Goal: Task Accomplishment & Management: Complete application form

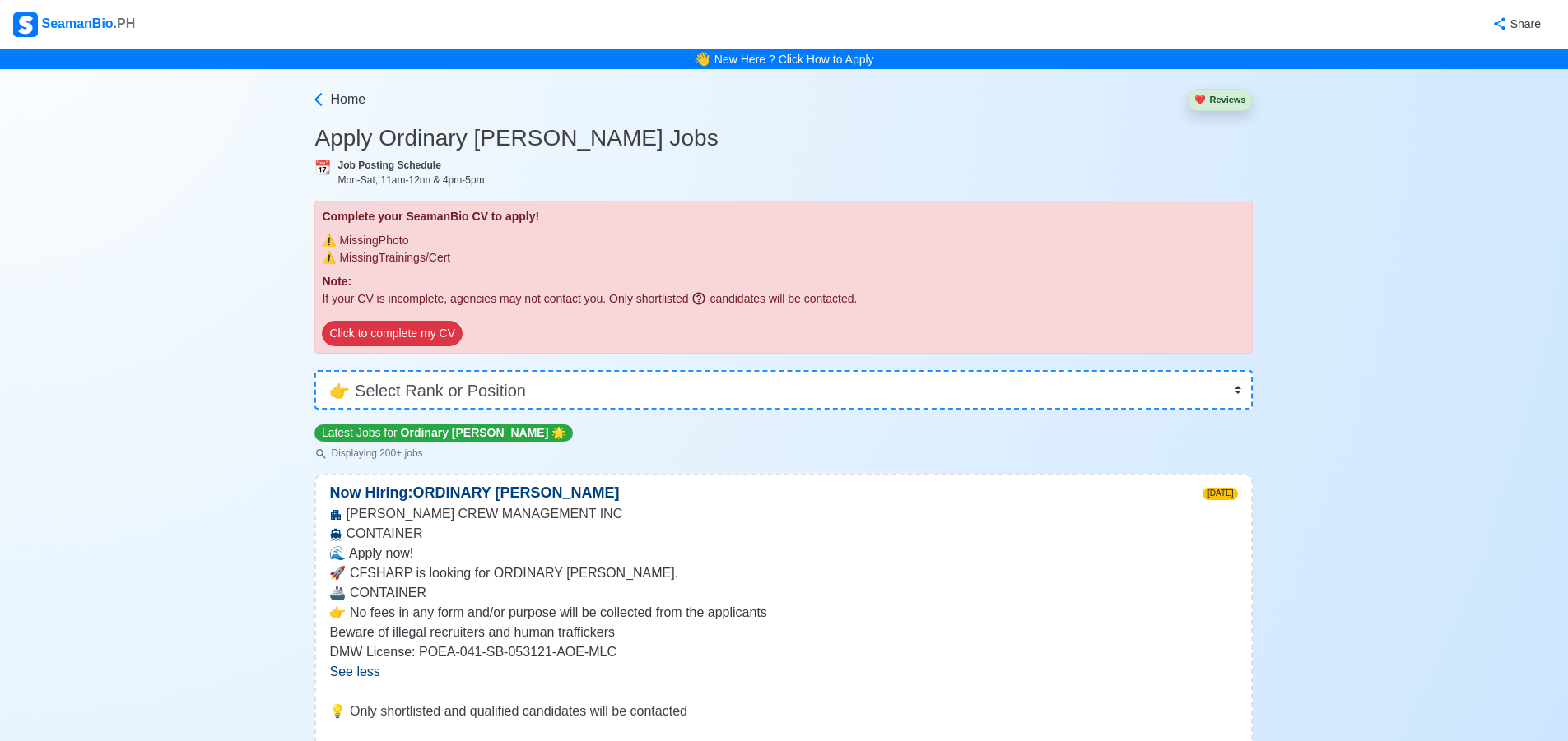
select select "Ordinary [PERSON_NAME]"
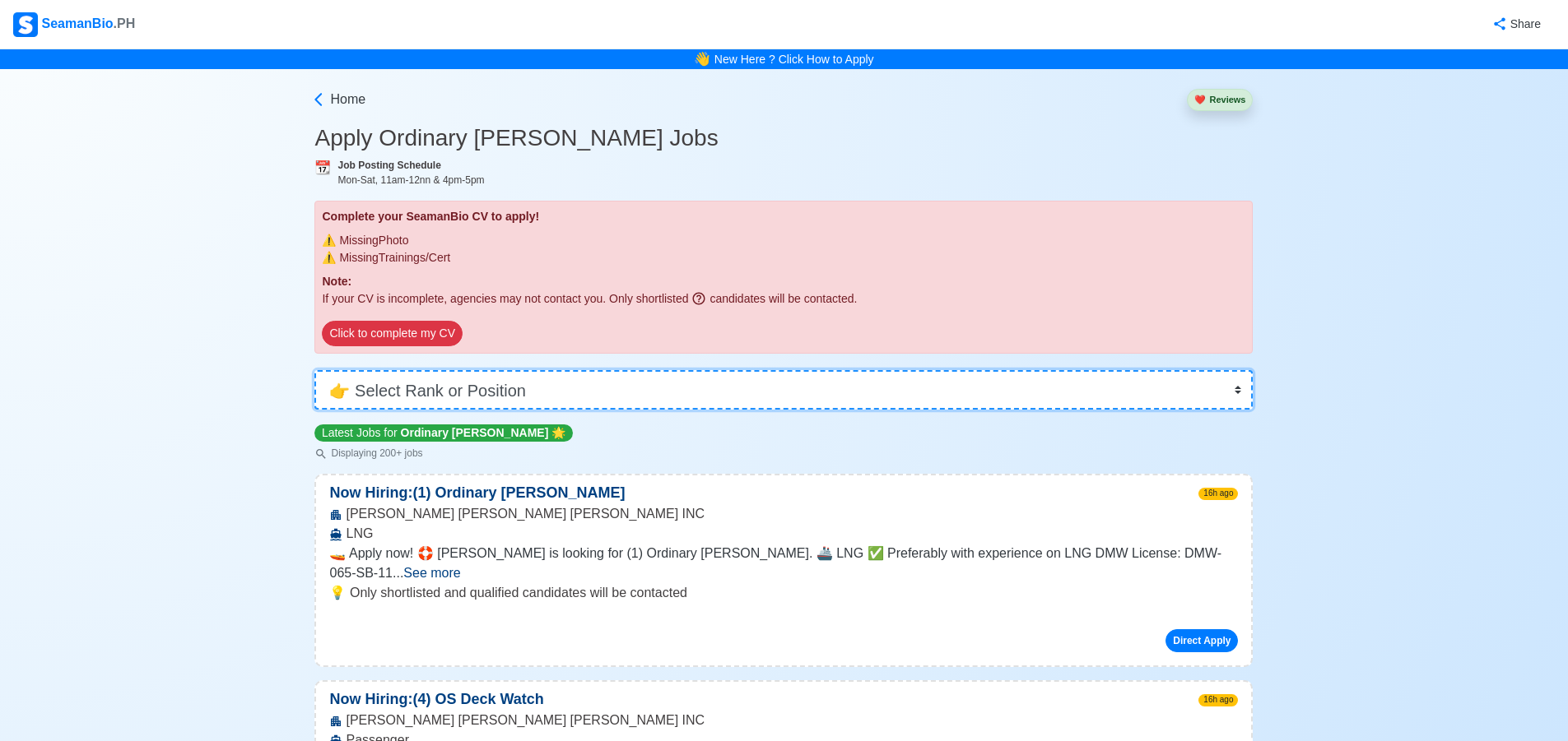
click at [478, 392] on select "👉 Select Rank or Position Master Chief Officer 2nd Officer 3rd Officer Junior O…" at bounding box center [784, 390] width 939 height 40
select select "[PERSON_NAME]"
click at [320, 370] on select "👉 Select Rank or Position Master Chief Officer 2nd Officer 3rd Officer Junior O…" at bounding box center [784, 390] width 939 height 40
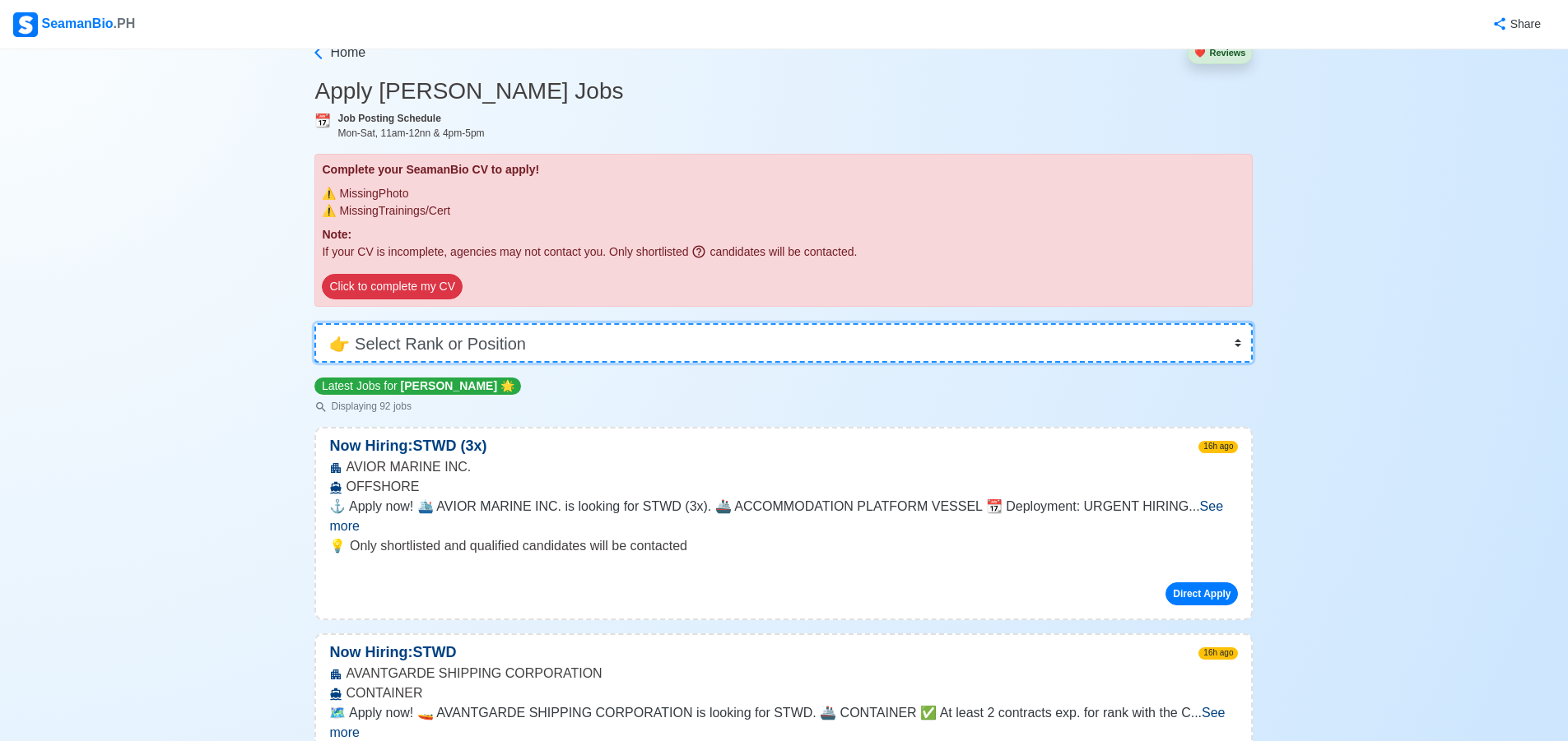
scroll to position [83, 0]
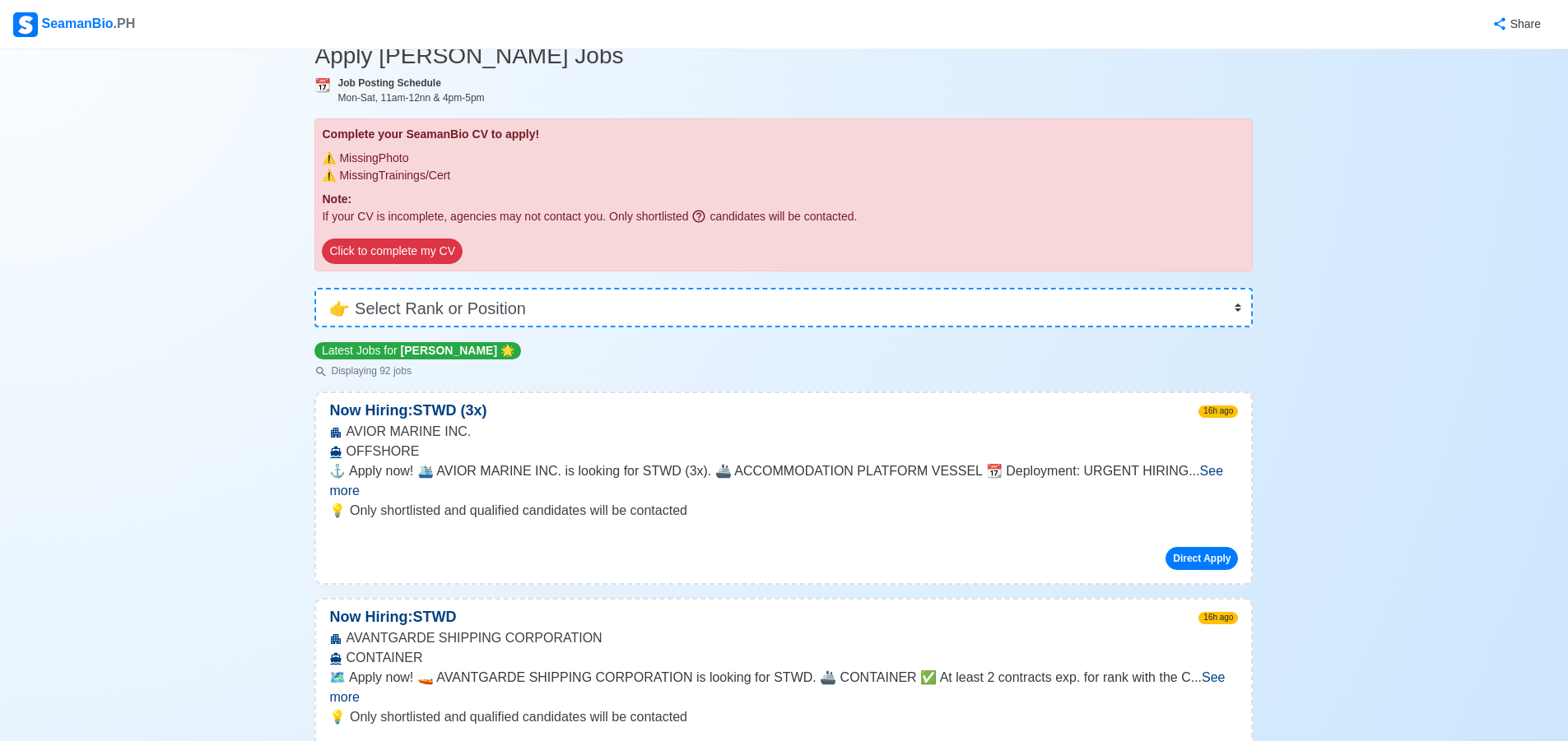
click at [1198, 472] on span "See more" at bounding box center [777, 480] width 894 height 33
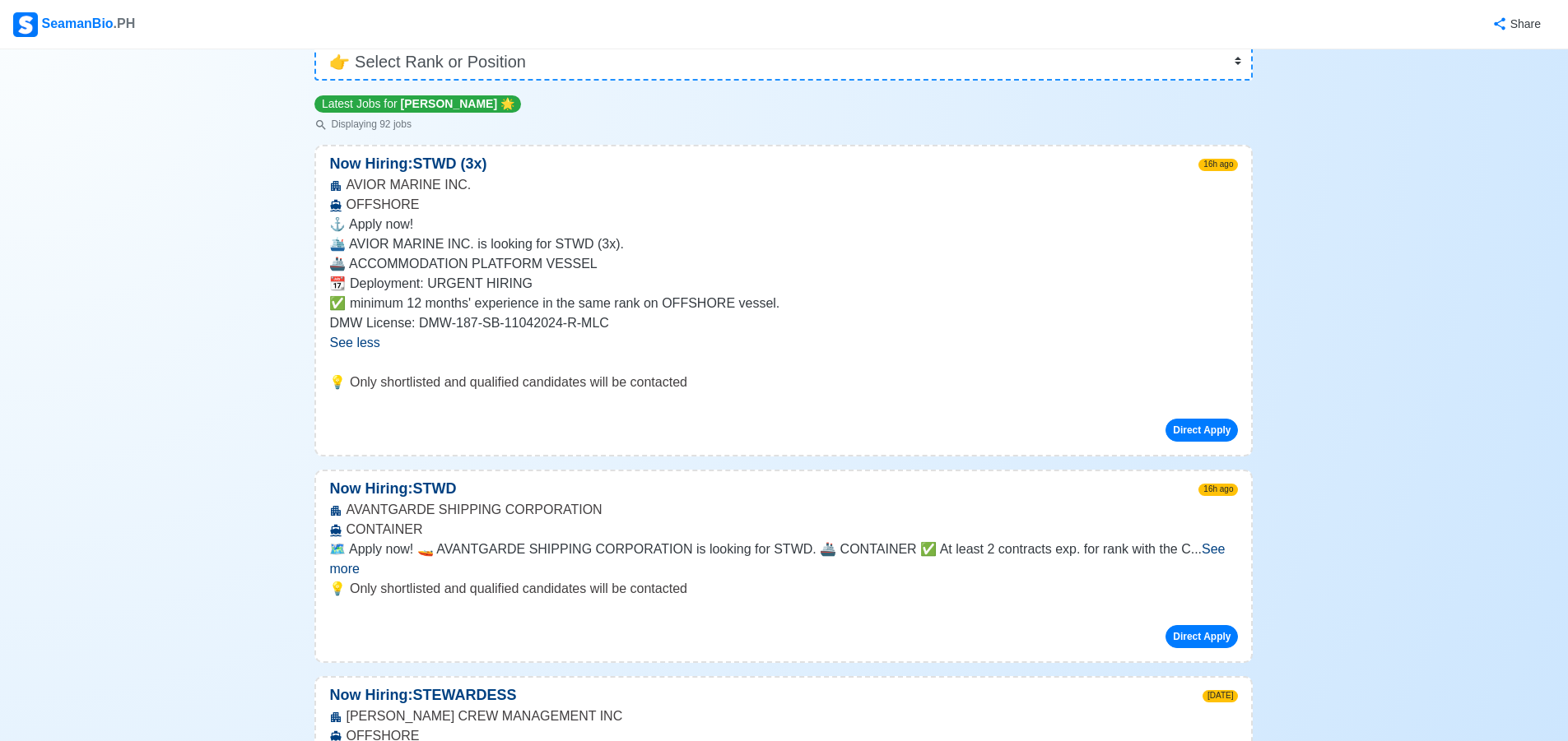
scroll to position [412, 0]
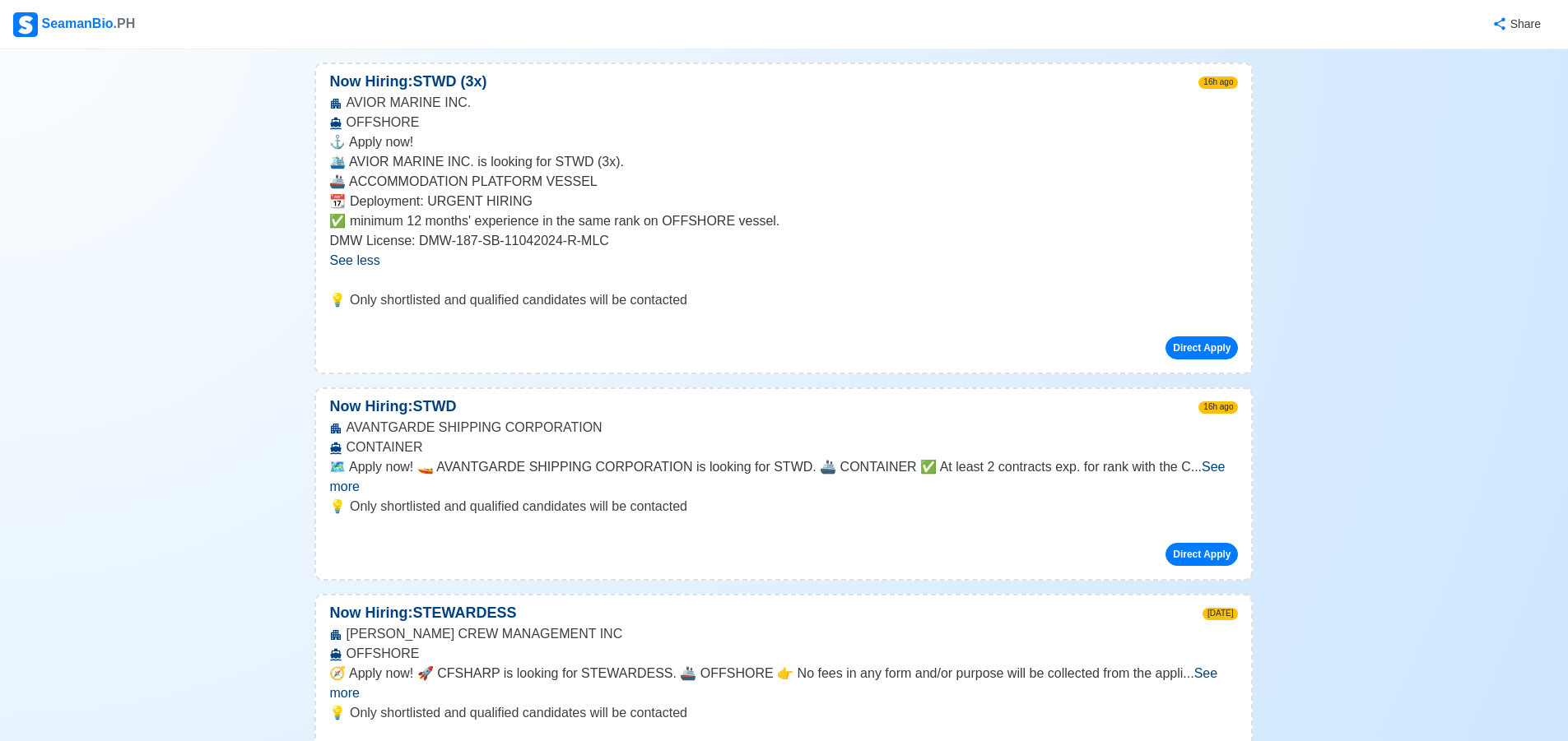
click at [1202, 468] on span "See more" at bounding box center [777, 477] width 895 height 33
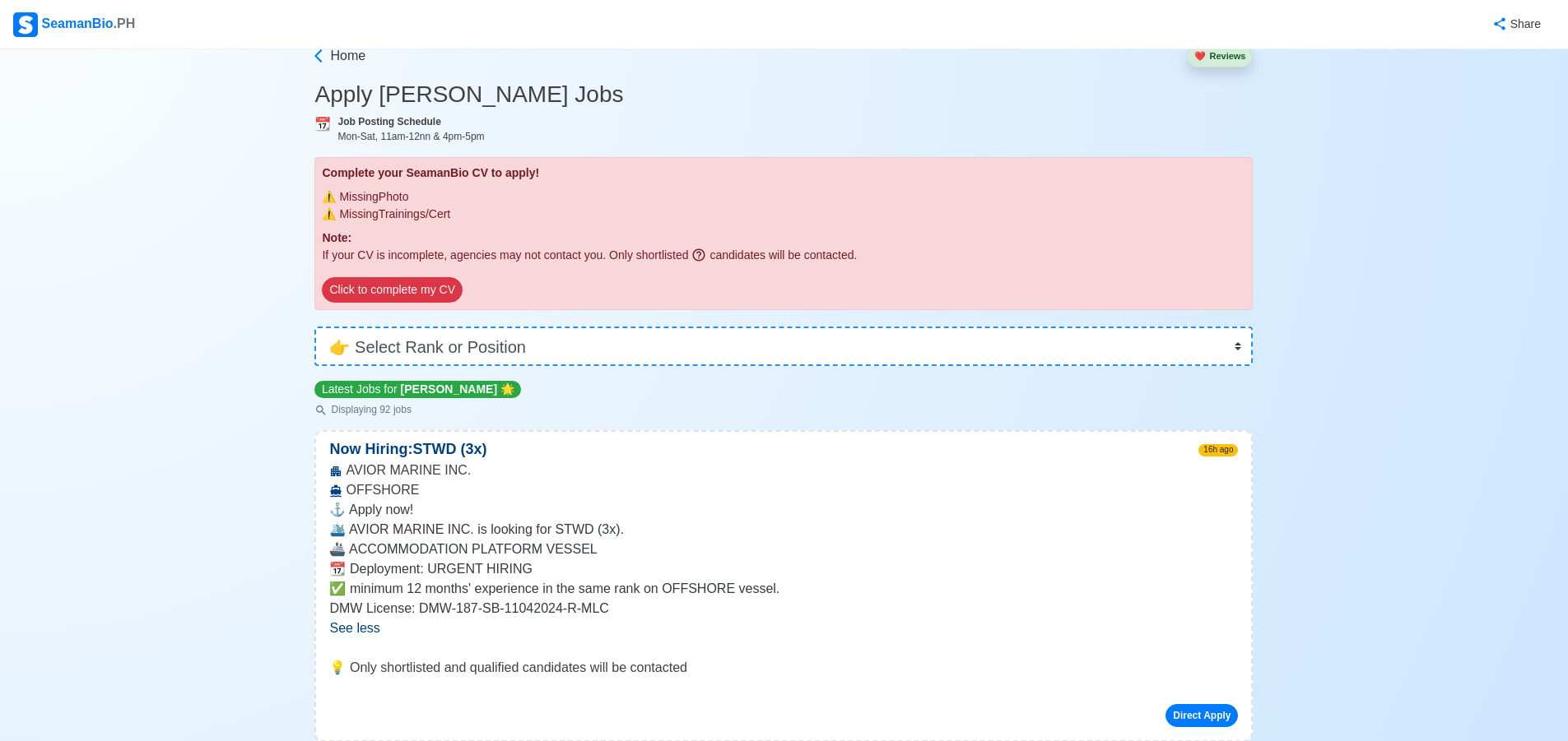
scroll to position [164, 0]
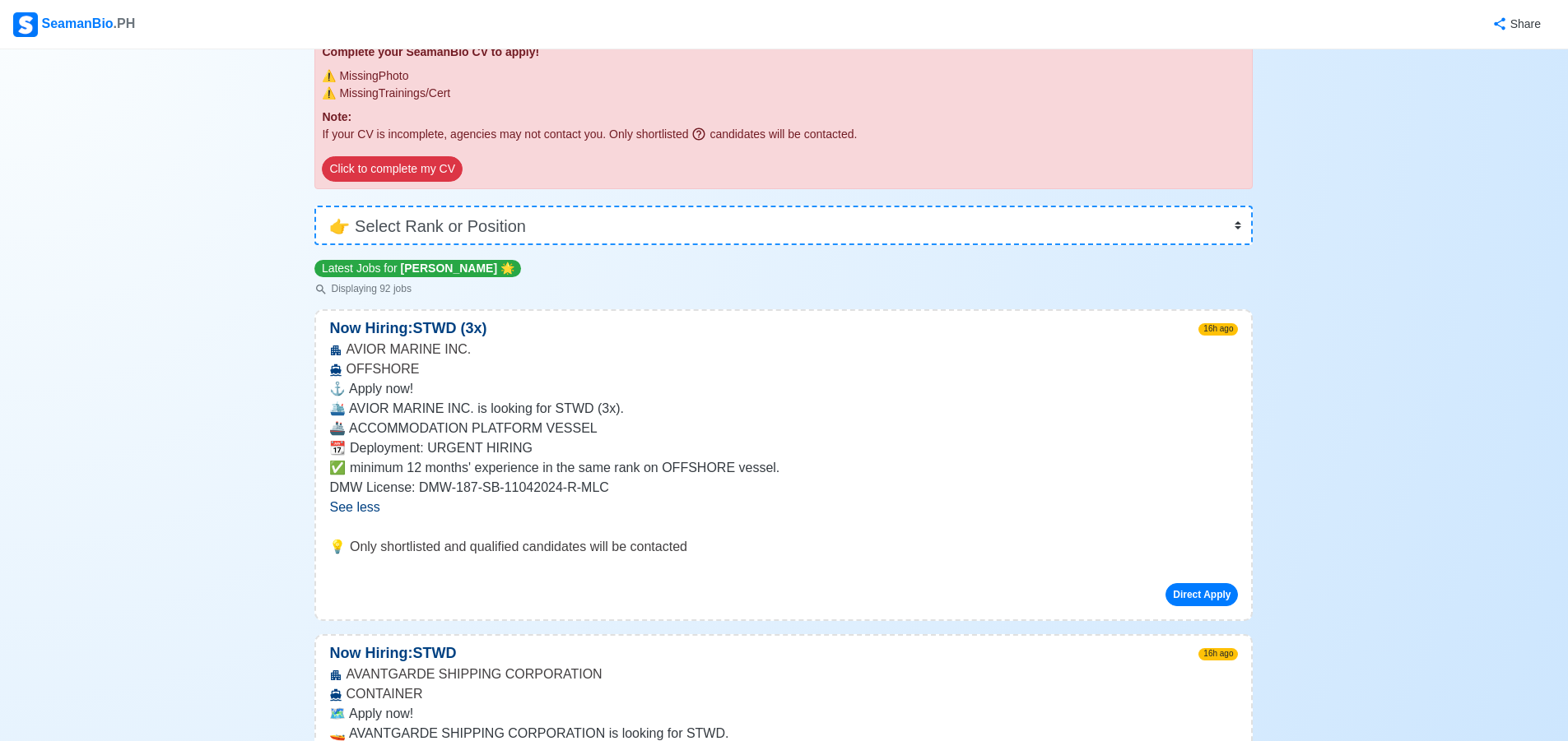
drag, startPoint x: 586, startPoint y: 399, endPoint x: 605, endPoint y: 399, distance: 19.0
click at [605, 399] on p "⚓ Apply now!" at bounding box center [784, 389] width 909 height 19
drag, startPoint x: 589, startPoint y: 410, endPoint x: 613, endPoint y: 412, distance: 24.1
click at [613, 412] on p "🛳️ AVIOR MARINE INC. is looking for STWD (3x)." at bounding box center [784, 408] width 909 height 19
click at [649, 415] on p "🛳️ AVIOR MARINE INC. is looking for STWD (3x)." at bounding box center [784, 408] width 909 height 19
